Goal: Communication & Community: Ask a question

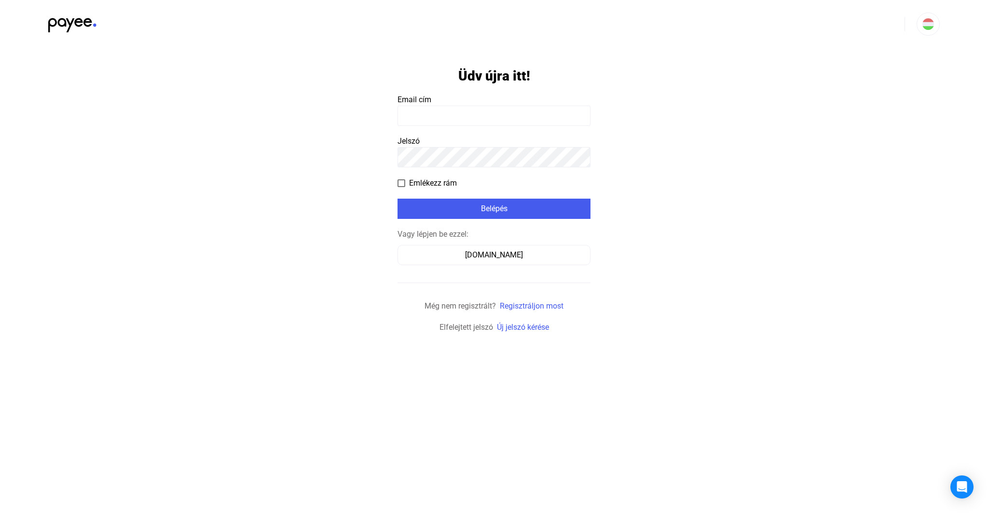
click at [522, 112] on input at bounding box center [493, 116] width 193 height 20
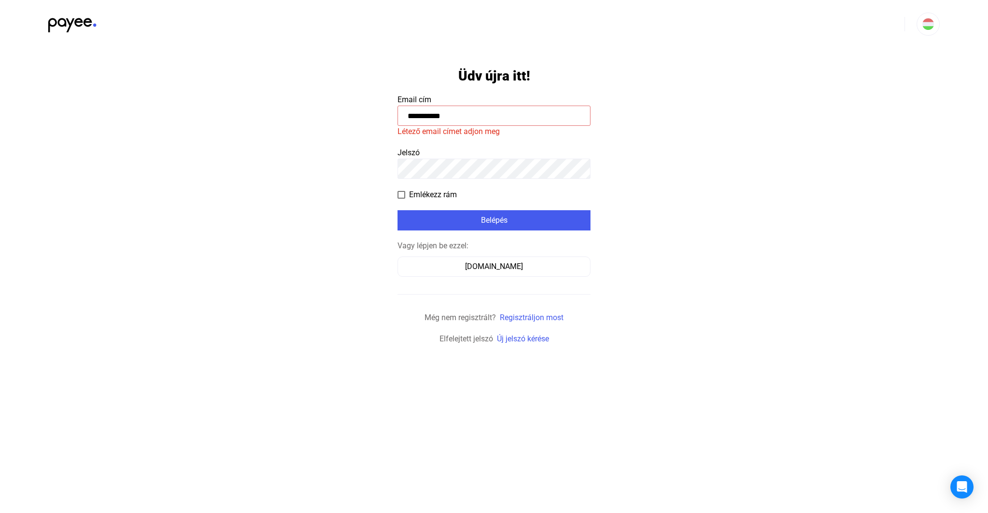
paste input "*********"
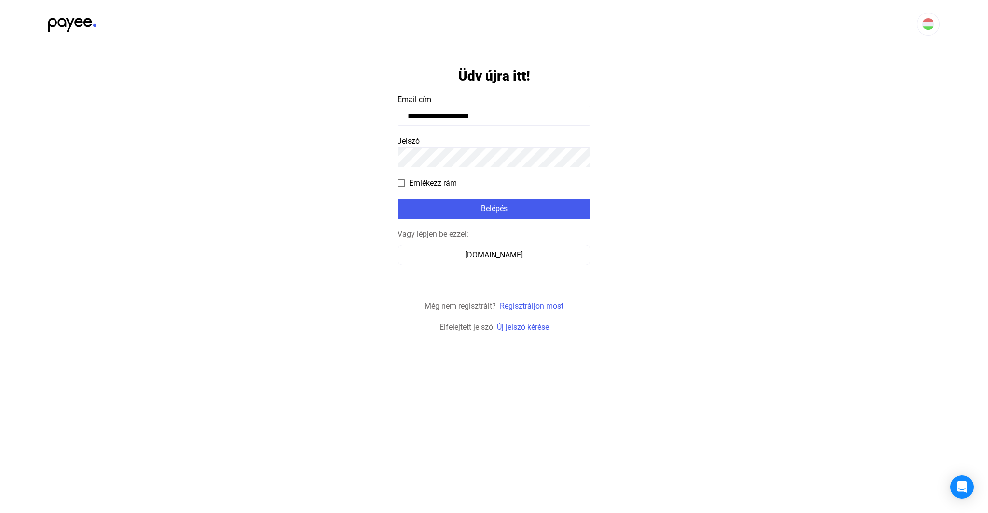
type input "**********"
click at [520, 206] on div "Belépés" at bounding box center [493, 209] width 187 height 12
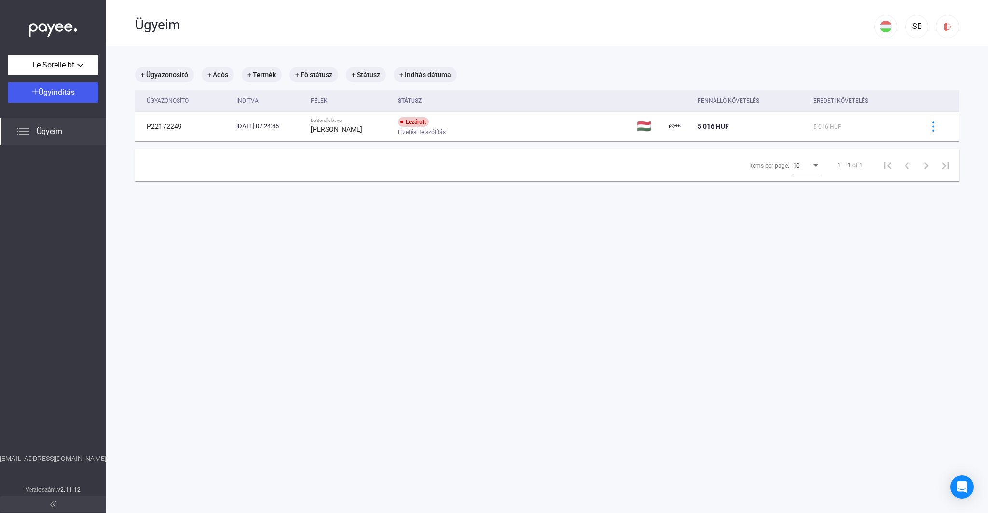
scroll to position [2, 0]
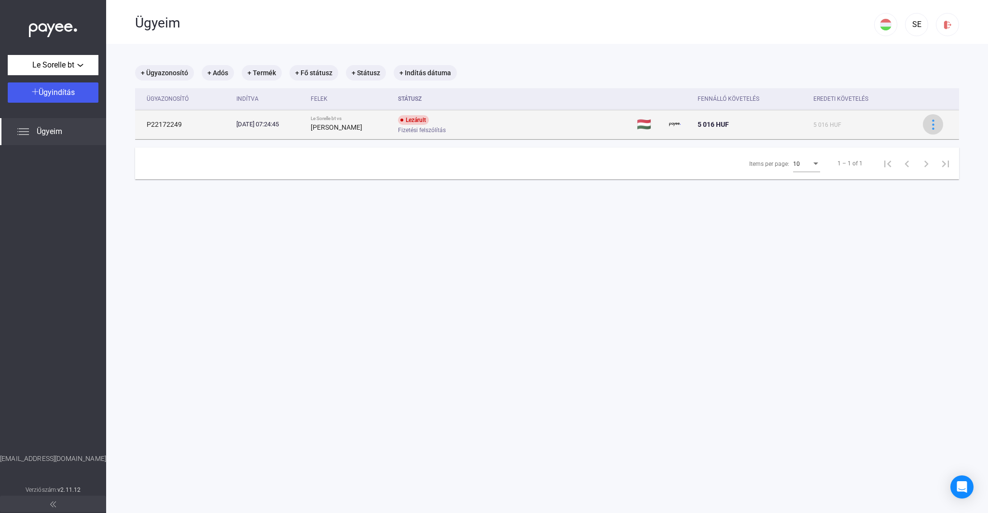
click at [929, 126] on img at bounding box center [933, 125] width 10 height 10
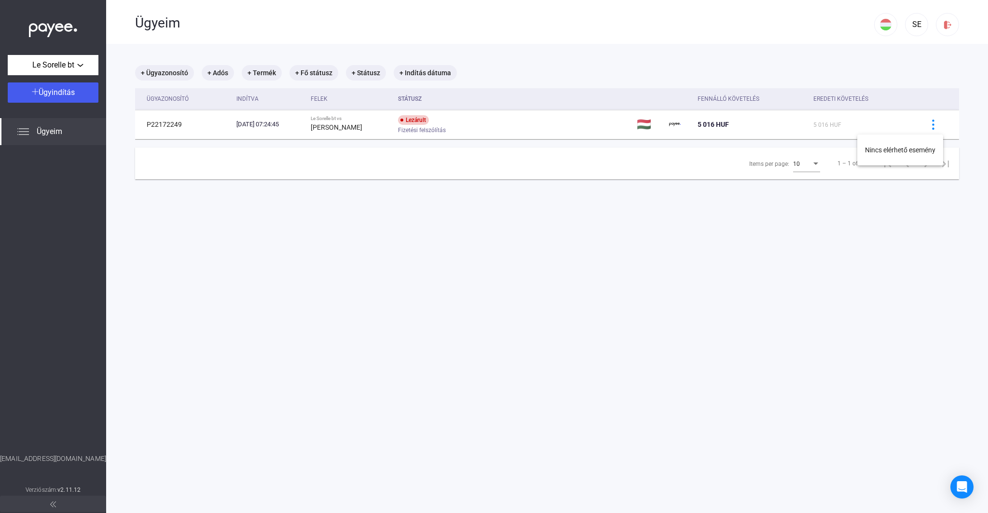
click at [879, 125] on div at bounding box center [494, 256] width 988 height 513
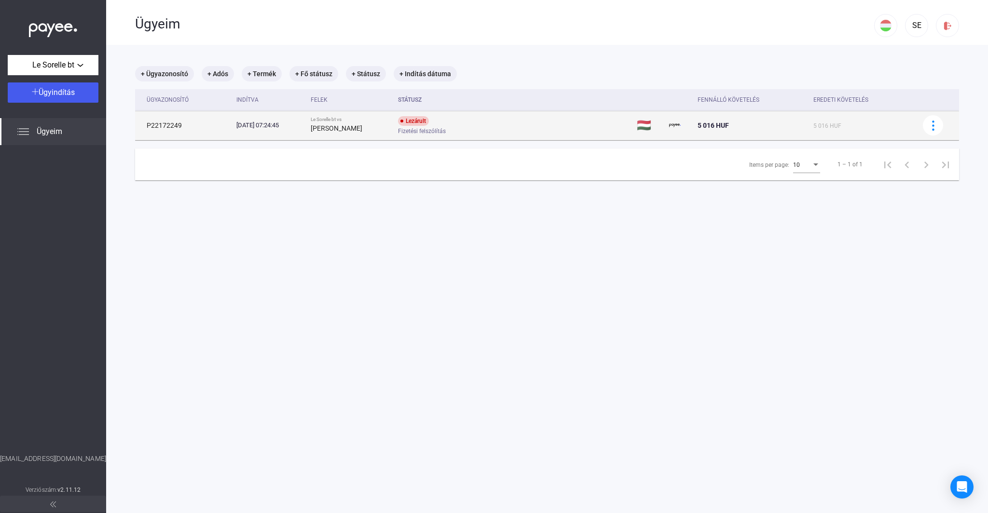
click at [279, 130] on div "[DATE] 07:24:45" at bounding box center [269, 126] width 66 height 10
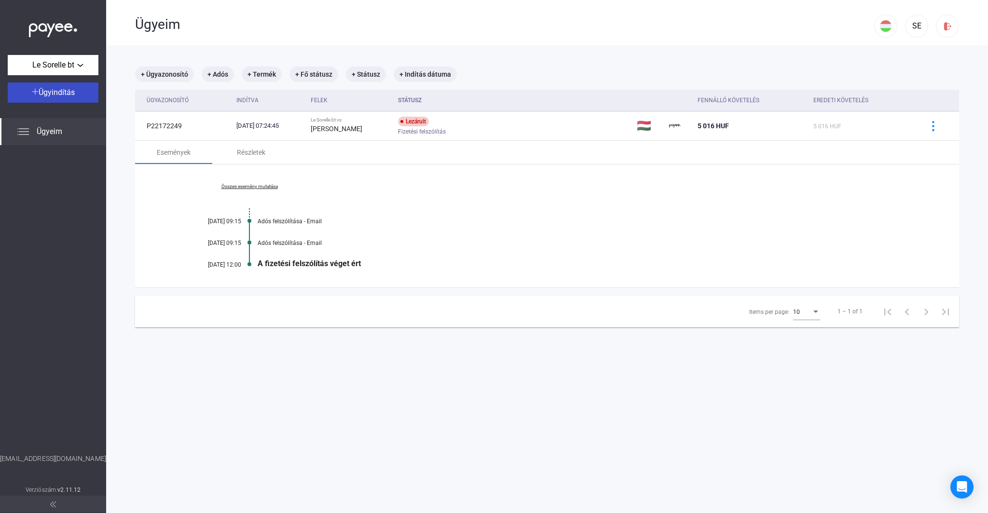
scroll to position [0, 0]
click at [57, 135] on span "Ügyeim" at bounding box center [50, 132] width 26 height 12
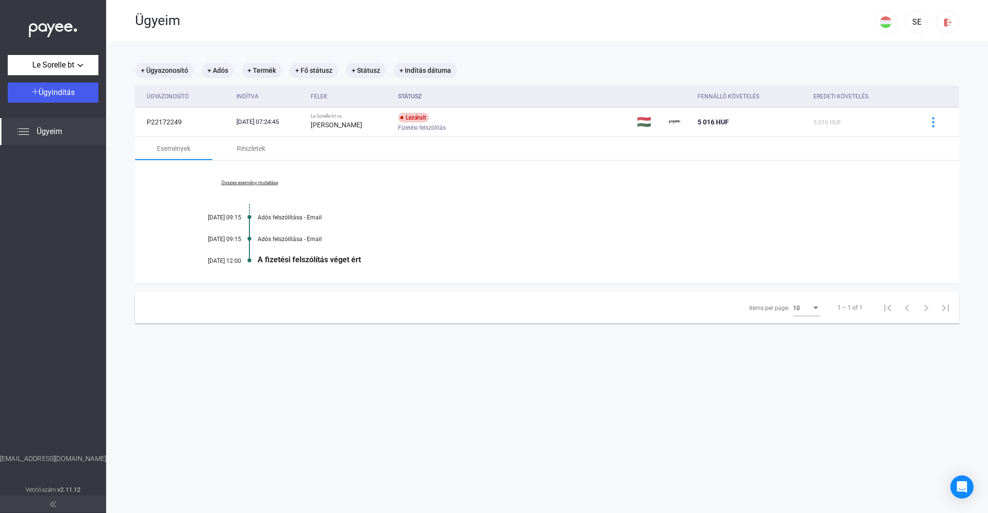
click at [25, 131] on img at bounding box center [23, 132] width 12 height 12
click at [41, 93] on span "Ügyindítás" at bounding box center [57, 92] width 36 height 9
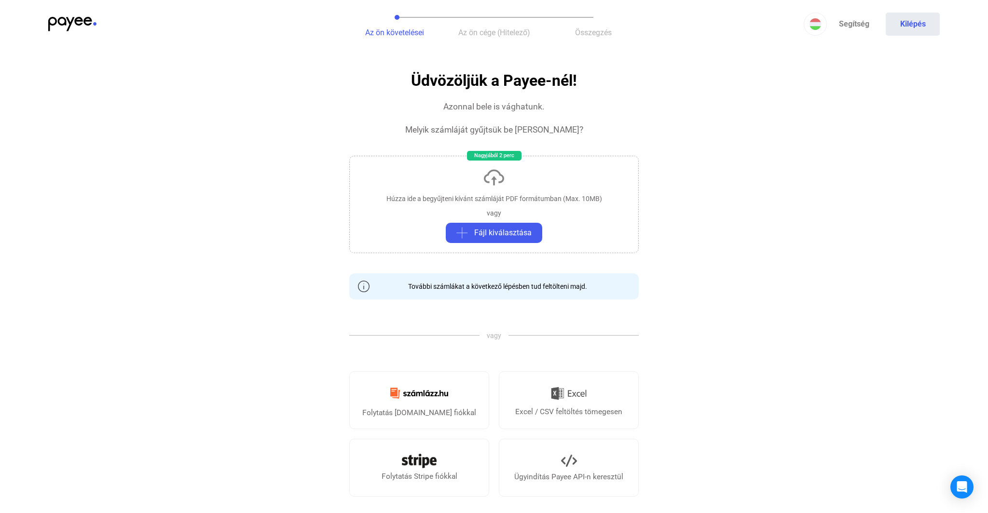
click at [74, 26] on img at bounding box center [72, 24] width 48 height 14
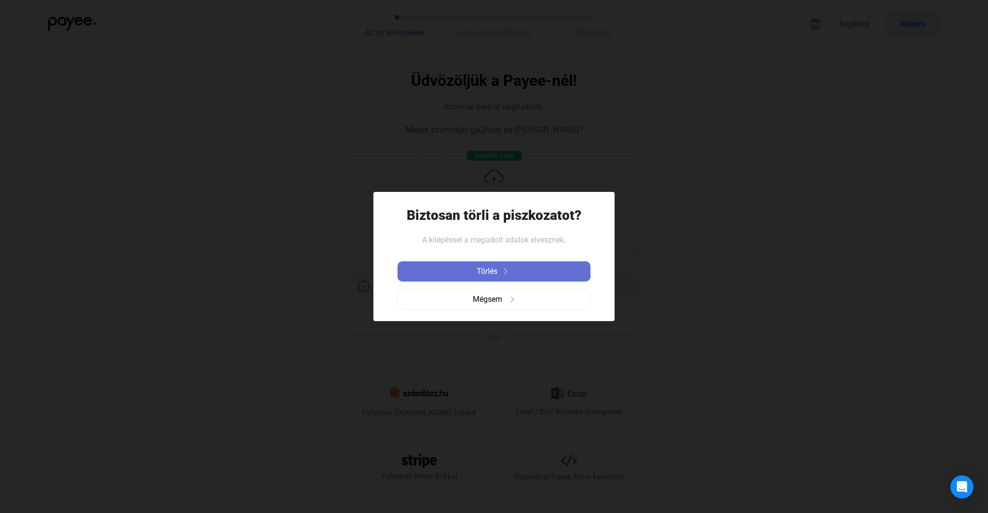
click at [481, 274] on span "Törlés" at bounding box center [487, 272] width 21 height 12
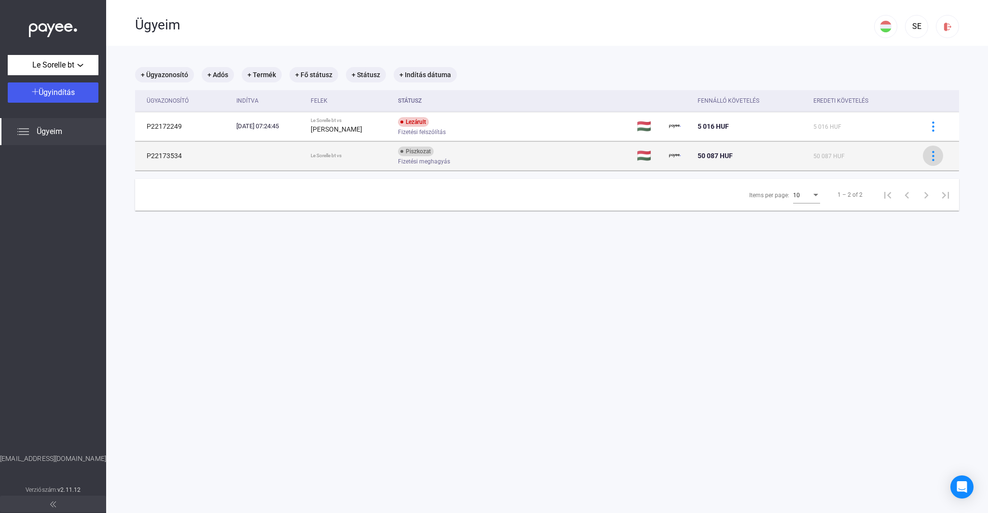
click at [935, 159] on img at bounding box center [933, 156] width 10 height 10
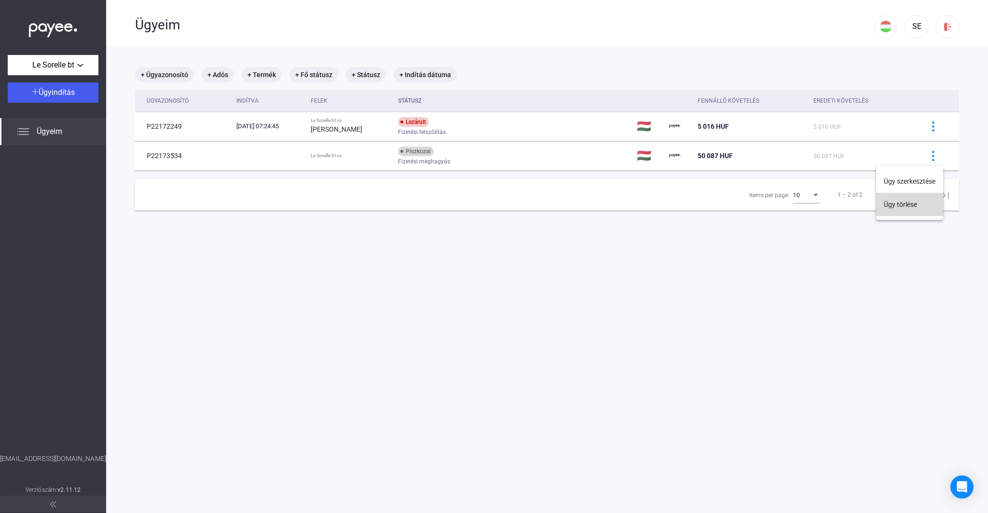
click at [913, 206] on button "Ügy törlése" at bounding box center [909, 204] width 67 height 23
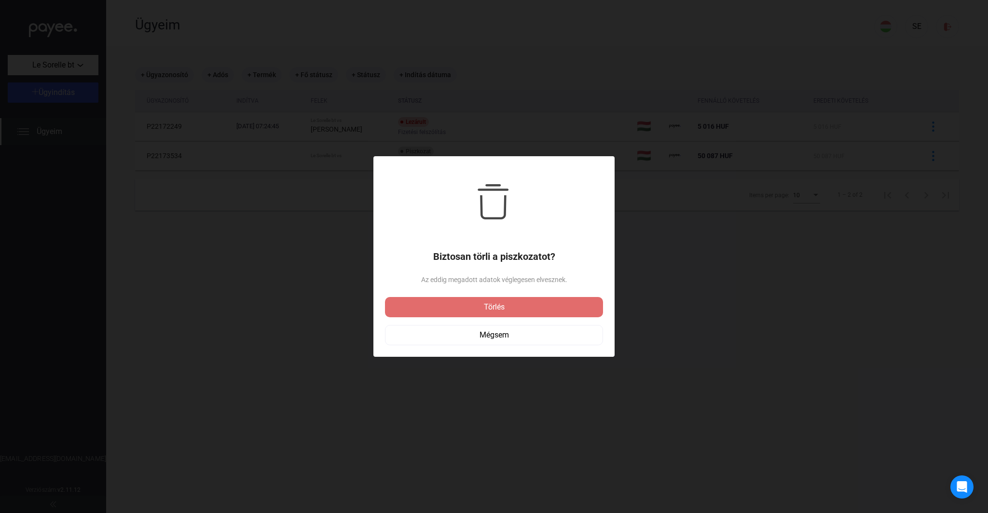
click at [492, 317] on div "Törlés Mégsem" at bounding box center [493, 321] width 193 height 64
click at [495, 311] on div "Törlés" at bounding box center [494, 307] width 212 height 12
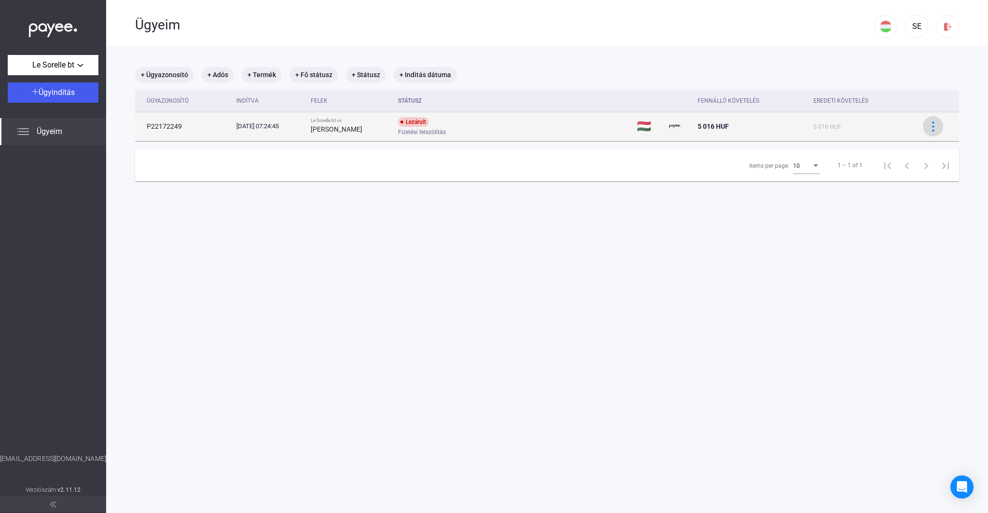
click at [935, 127] on img at bounding box center [933, 127] width 10 height 10
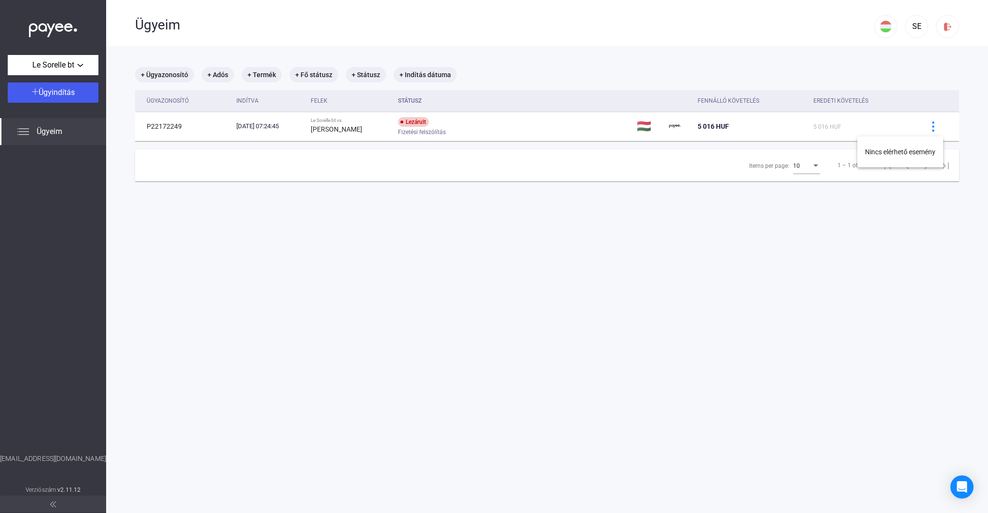
click at [812, 128] on div at bounding box center [494, 256] width 988 height 513
click at [174, 75] on mat-chip "+ Ügyazonosító" at bounding box center [164, 74] width 59 height 15
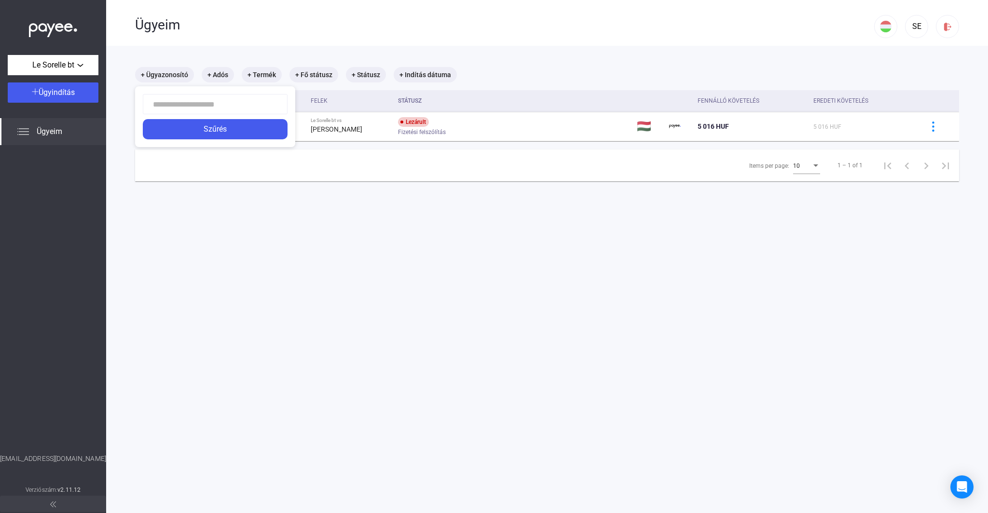
click at [218, 72] on div at bounding box center [494, 256] width 988 height 513
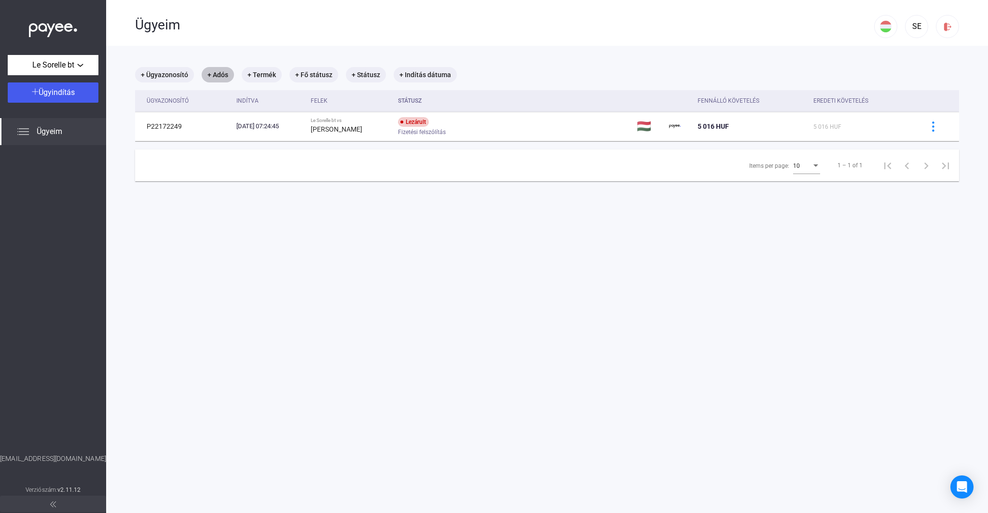
click at [221, 73] on mat-chip "+ Adós" at bounding box center [218, 74] width 32 height 15
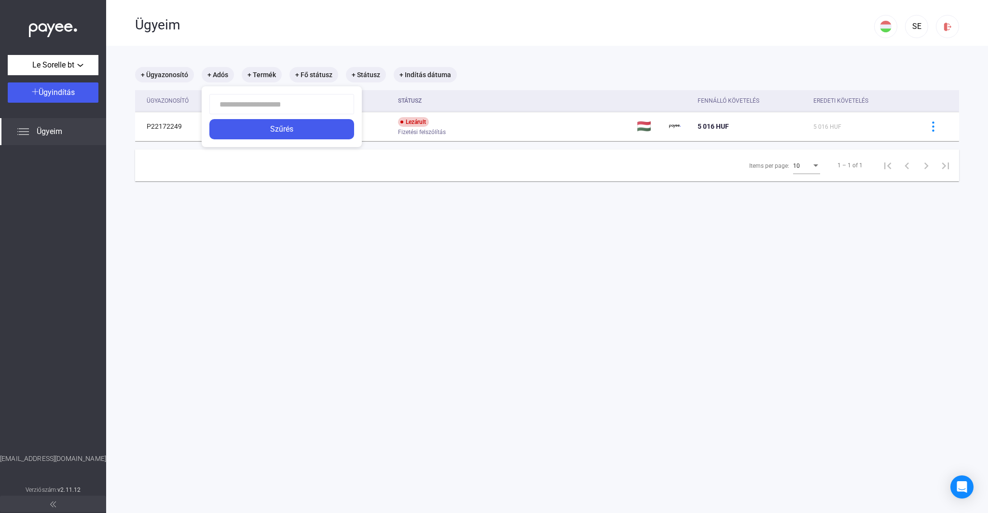
click at [263, 75] on div at bounding box center [494, 256] width 988 height 513
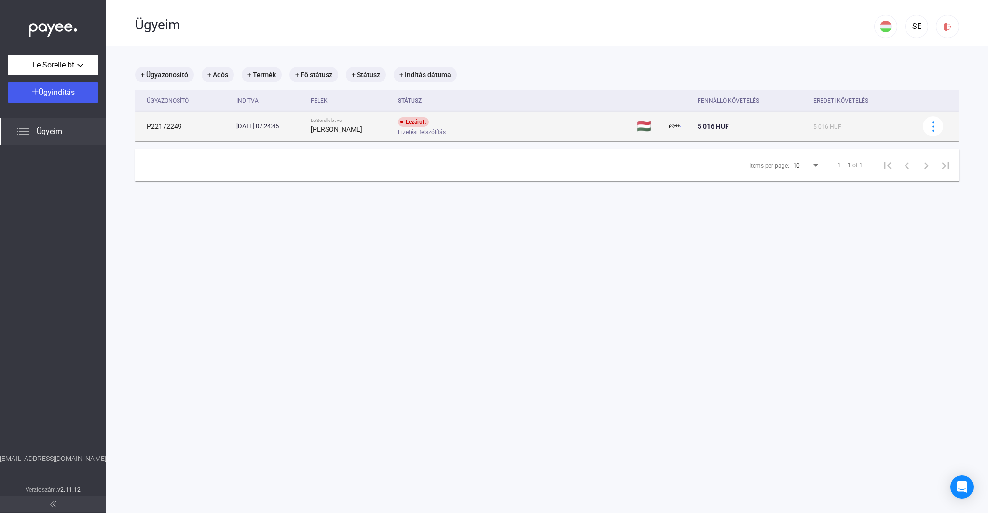
click at [177, 123] on td "P22172249" at bounding box center [183, 126] width 97 height 29
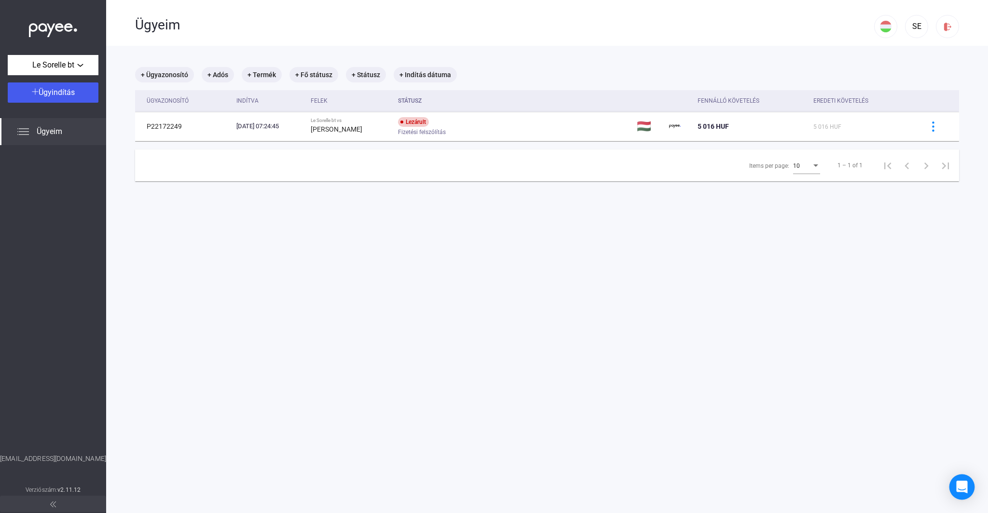
click at [959, 492] on div "Open Intercom Messenger" at bounding box center [962, 488] width 26 height 26
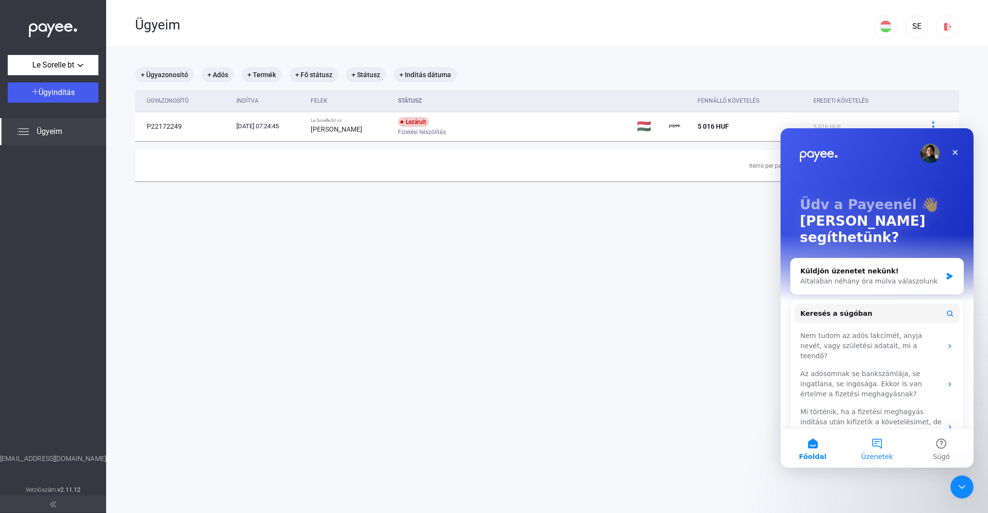
click at [882, 449] on button "Üzenetek" at bounding box center [876, 448] width 64 height 39
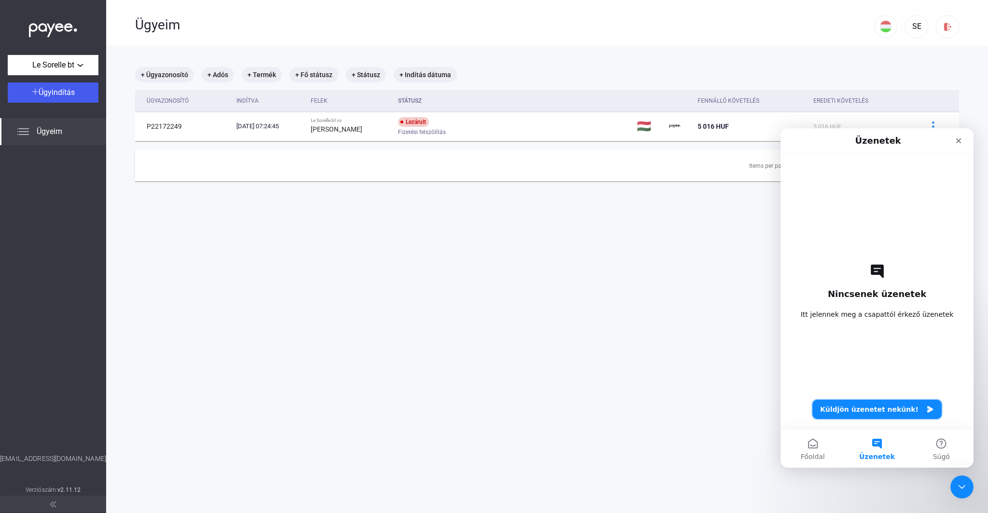
click at [878, 409] on button "Küldjön üzenetet nekünk!" at bounding box center [876, 409] width 129 height 19
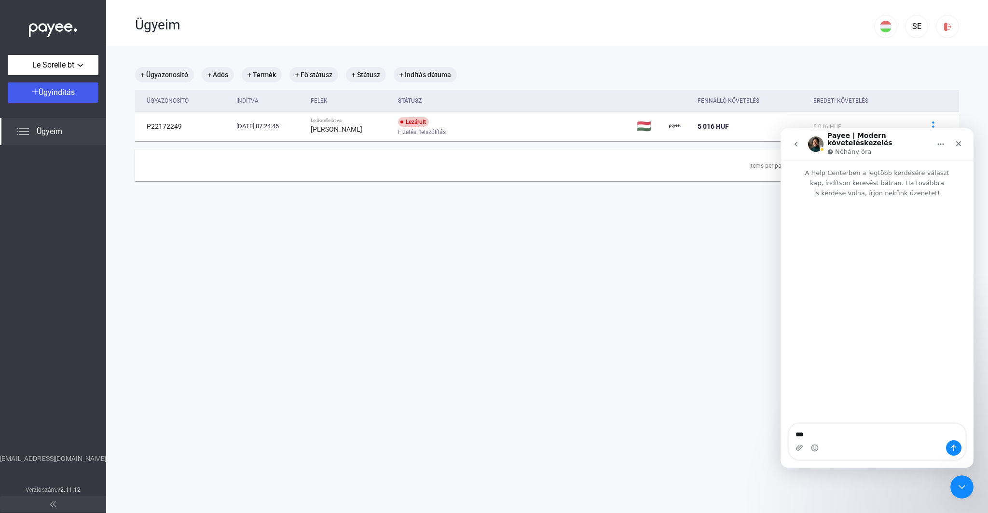
type textarea "****"
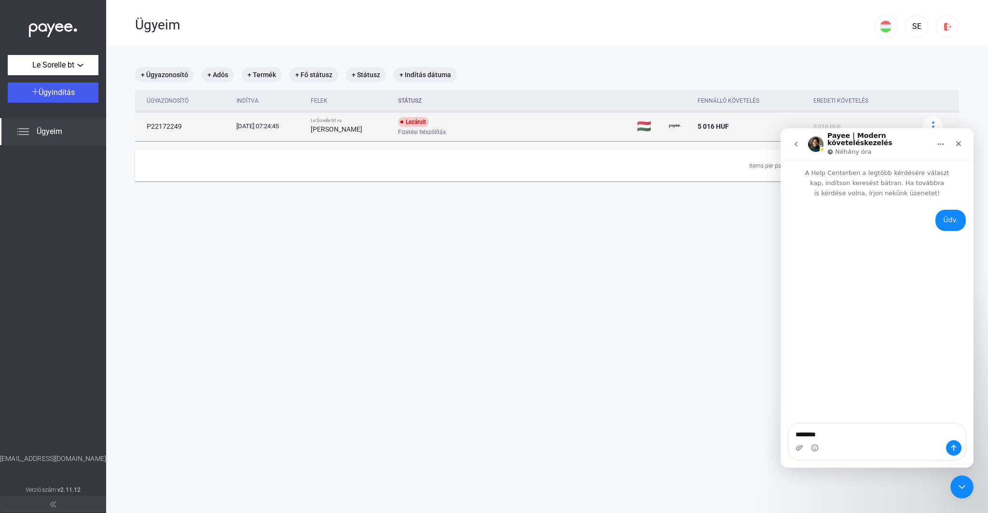
click at [170, 123] on td "P22172249" at bounding box center [183, 126] width 97 height 29
copy td "P22172249"
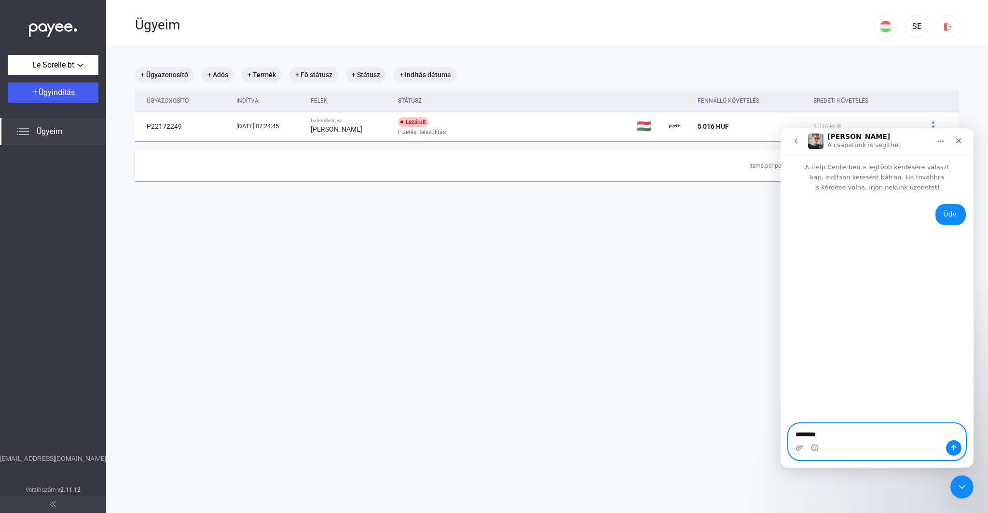
click at [825, 432] on textarea "********" at bounding box center [877, 432] width 177 height 16
paste textarea "*"
click at [867, 436] on textarea "**********" at bounding box center [877, 432] width 177 height 16
click at [952, 431] on textarea "**********" at bounding box center [877, 422] width 177 height 16
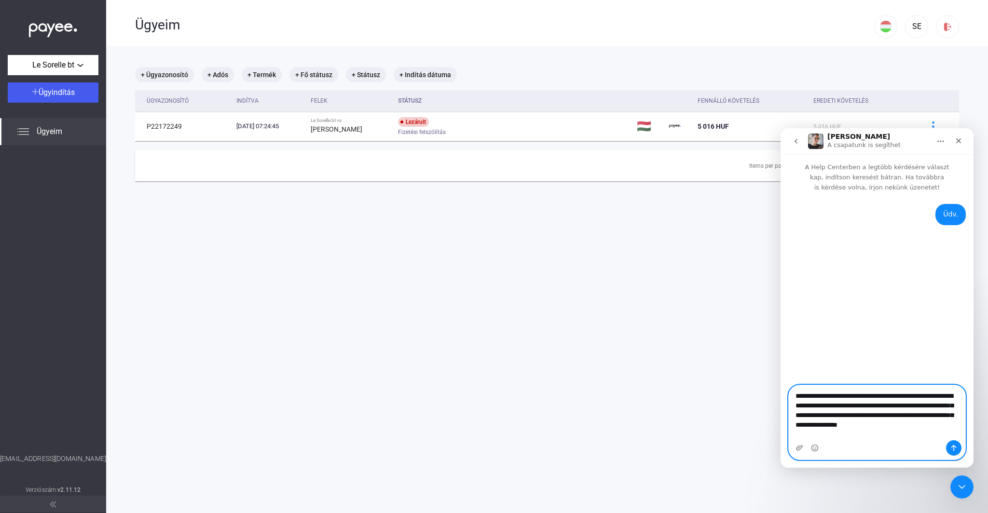
click at [956, 416] on textarea "**********" at bounding box center [877, 412] width 177 height 55
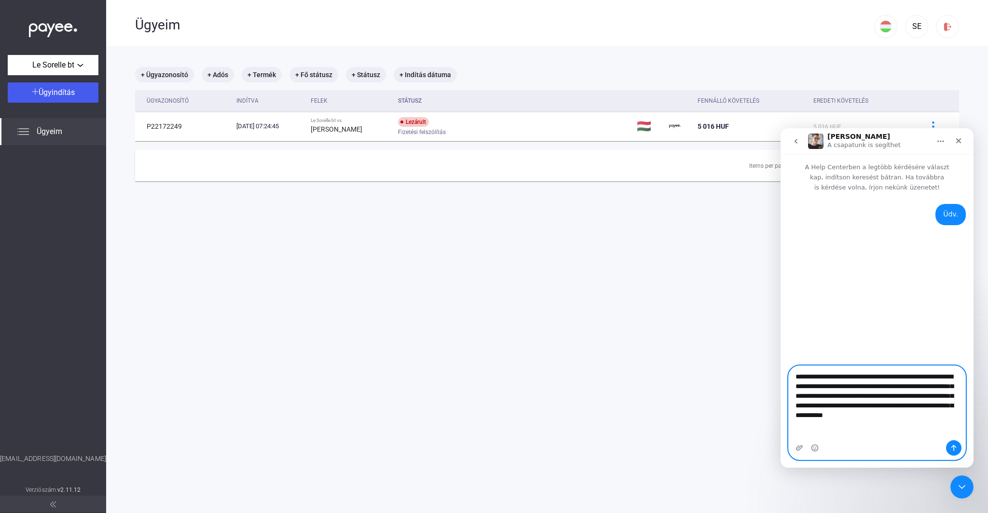
type textarea "**********"
click at [953, 447] on icon "Üzenet küldése…" at bounding box center [953, 448] width 5 height 6
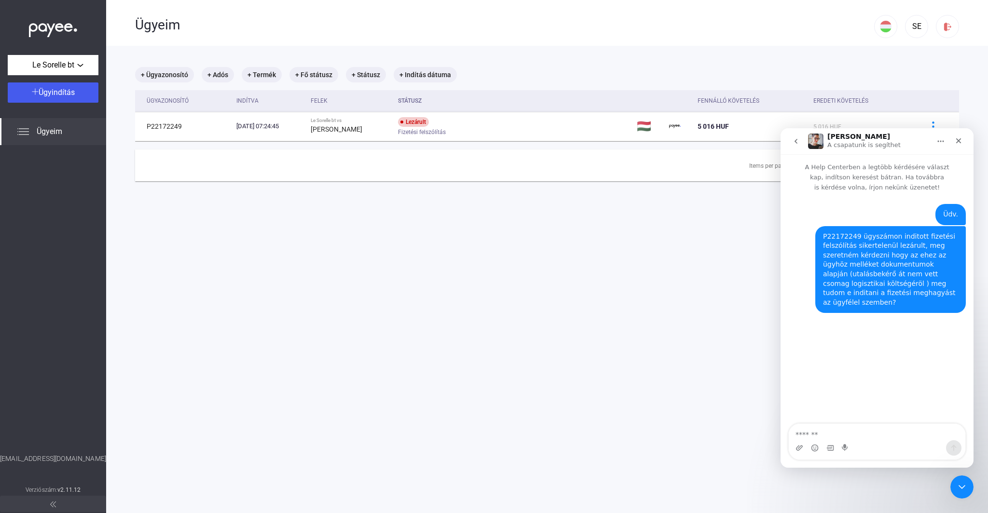
click at [799, 143] on icon "go back" at bounding box center [796, 141] width 8 height 8
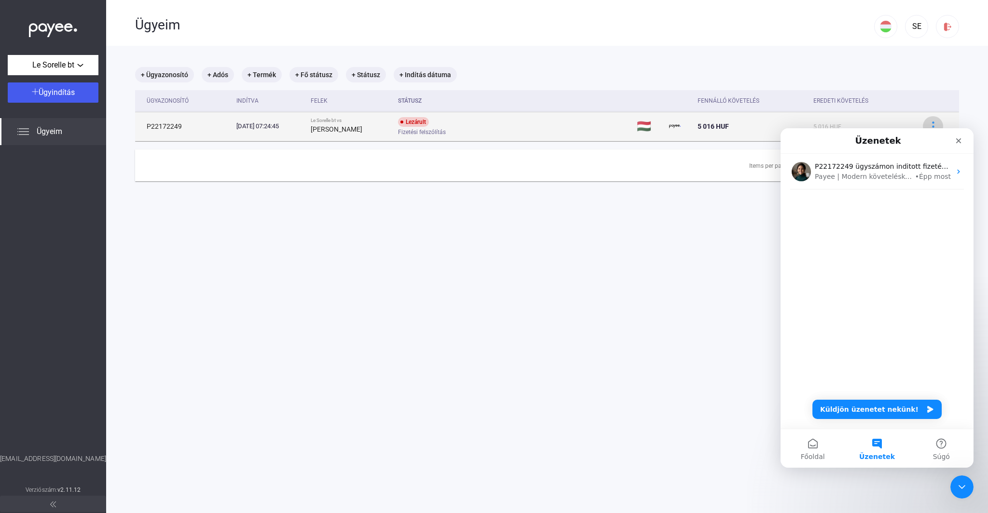
click at [931, 124] on img at bounding box center [933, 127] width 10 height 10
click at [724, 126] on div at bounding box center [494, 256] width 988 height 513
click at [160, 128] on td "P22172249" at bounding box center [183, 126] width 97 height 29
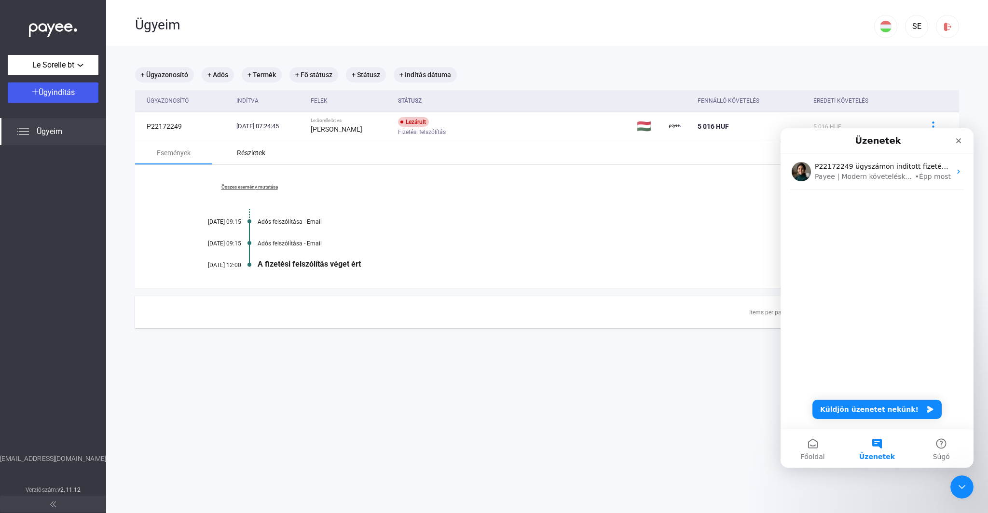
click at [251, 153] on div "Részletek" at bounding box center [251, 153] width 28 height 12
